Goal: Find specific page/section: Find specific page/section

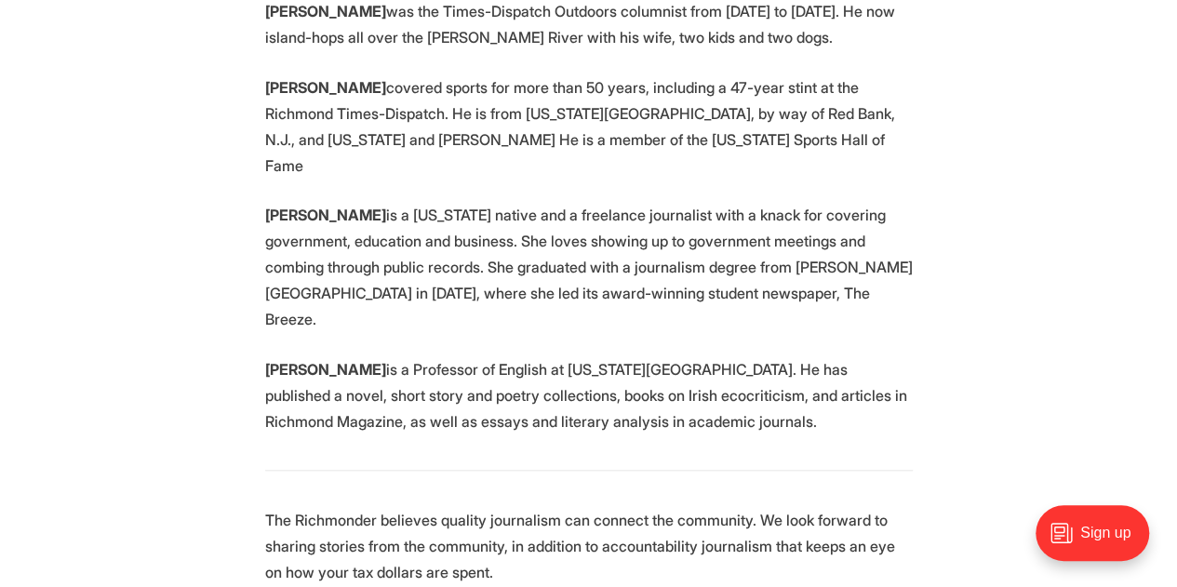
scroll to position [4171, 0]
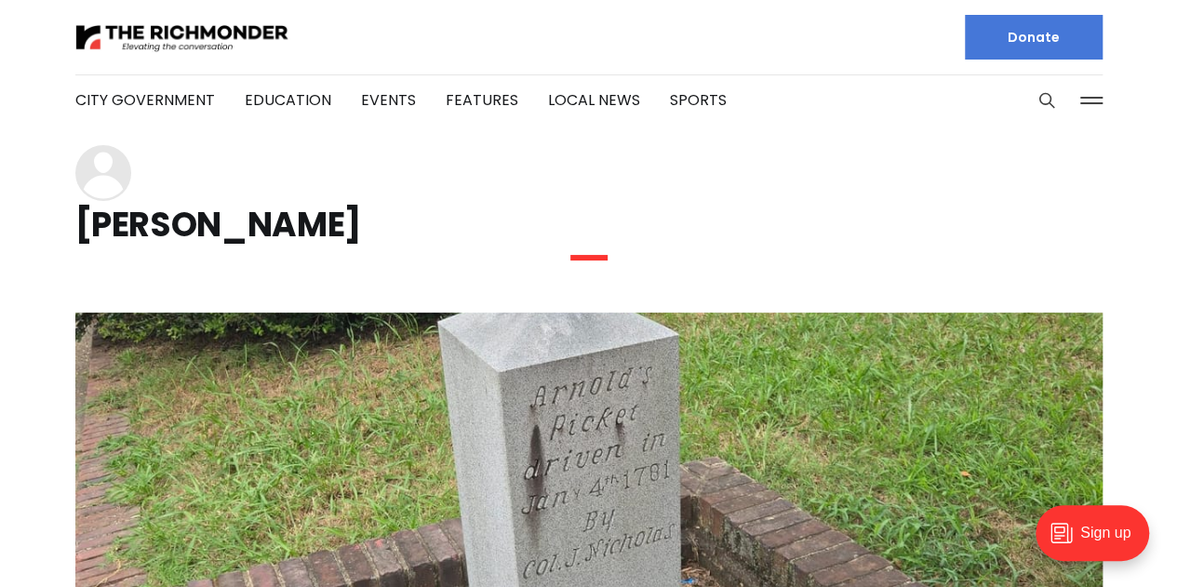
click at [233, 226] on h1 "[PERSON_NAME]" at bounding box center [588, 225] width 1027 height 30
click at [109, 168] on icon at bounding box center [102, 176] width 39 height 47
click at [124, 228] on h1 "[PERSON_NAME]" at bounding box center [588, 225] width 1027 height 30
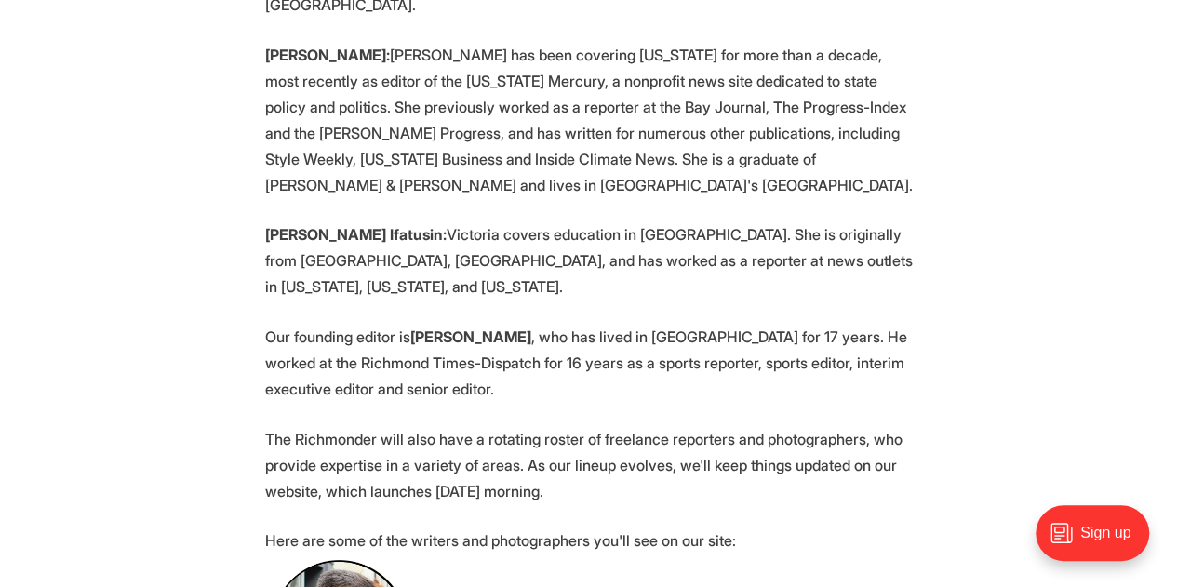
scroll to position [930, 0]
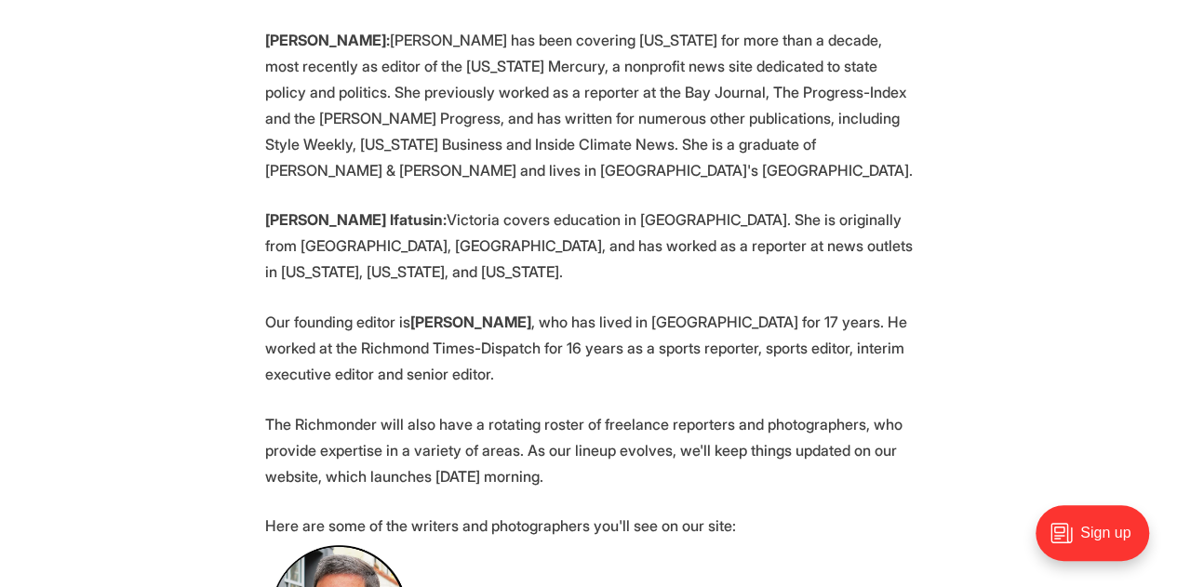
click at [758, 309] on p "Our founding editor is Michael Phillips , who has lived in Richmond for 17 year…" at bounding box center [589, 348] width 648 height 78
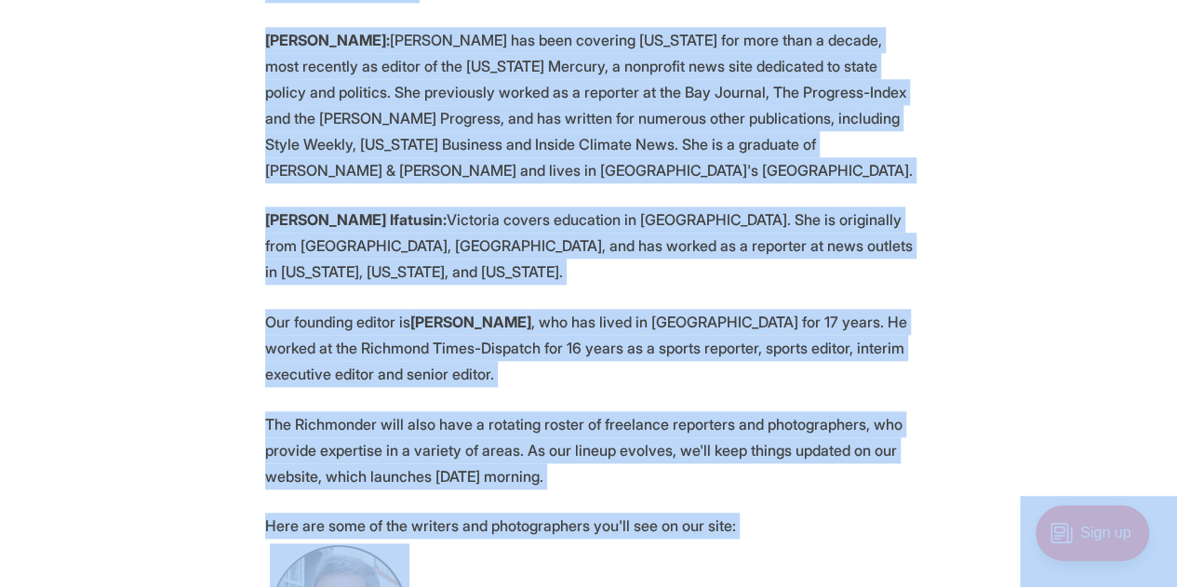
copy body "City Government Education Events Features Local News Sports Donate Our Authors …"
click at [566, 309] on p "Our founding editor is Michael Phillips , who has lived in Richmond for 17 year…" at bounding box center [589, 348] width 648 height 78
